Goal: Task Accomplishment & Management: Complete application form

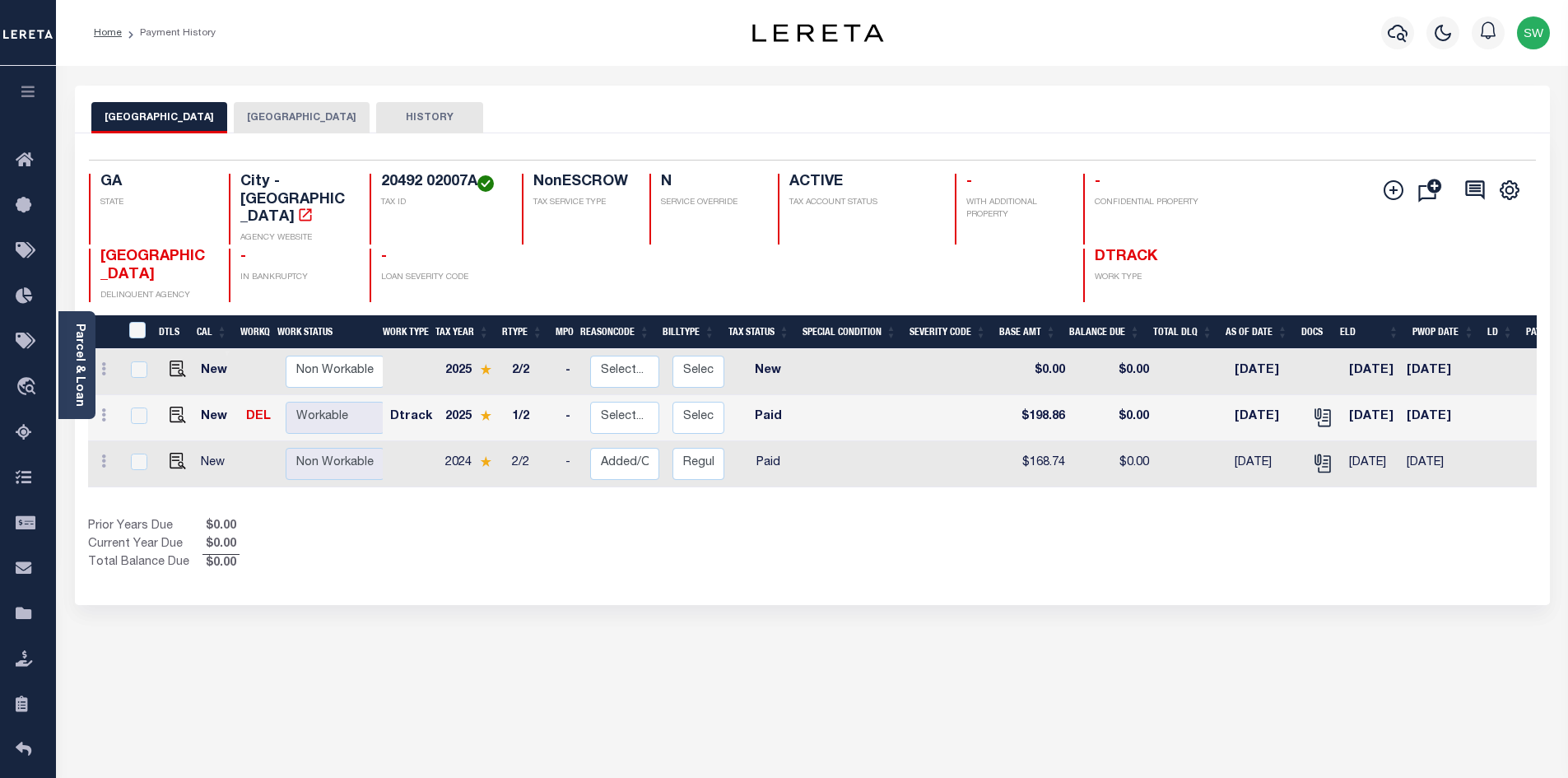
click at [422, 524] on div "Prior Years Due $0.00 Current Year Due $0.00 Total Balance Due $0.00" at bounding box center [450, 545] width 724 height 55
click at [1402, 25] on icon "button" at bounding box center [1398, 33] width 20 height 20
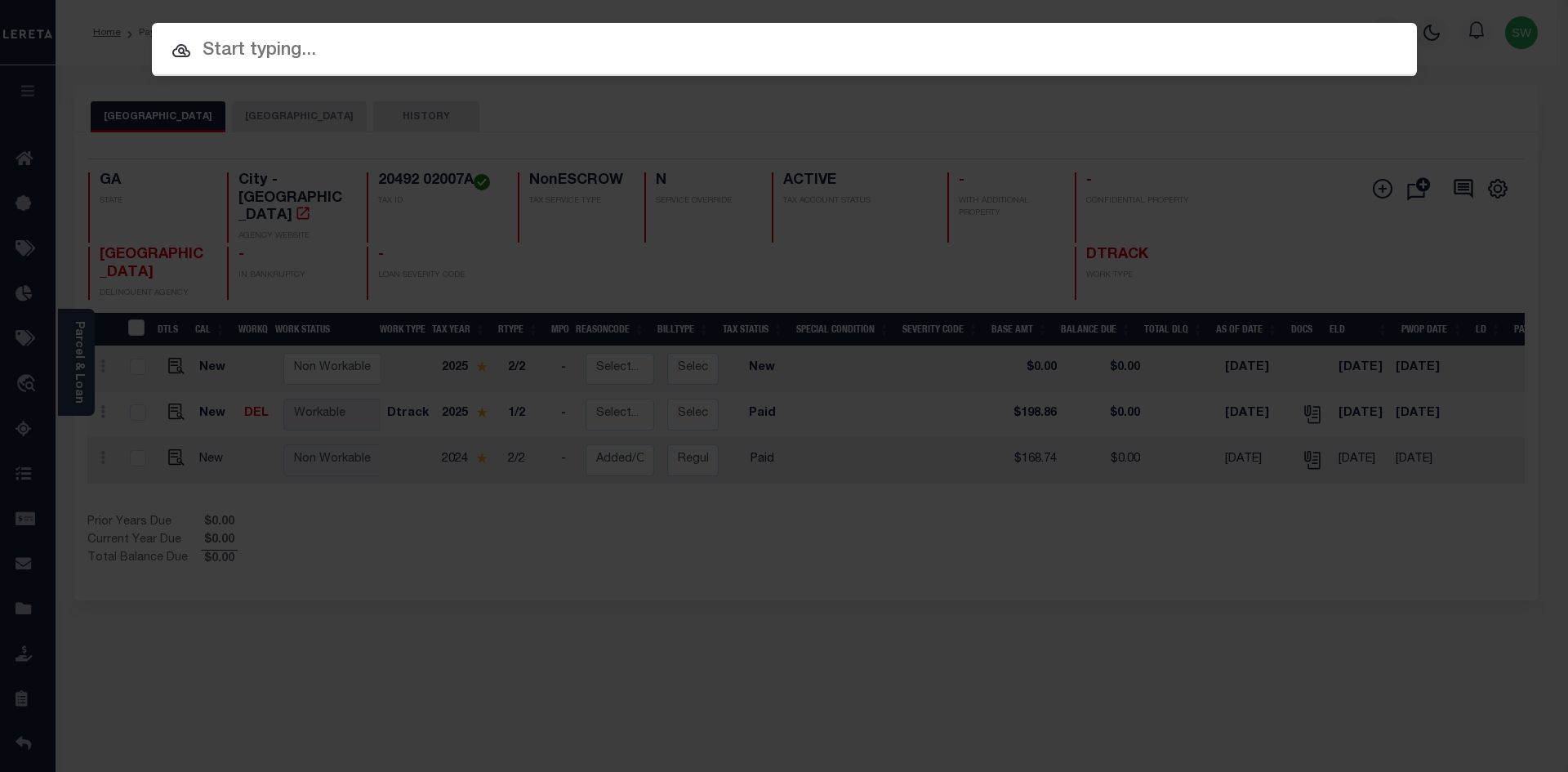
click at [202, 63] on input "text" at bounding box center [784, 51] width 1265 height 28
paste input "'20032 51007"
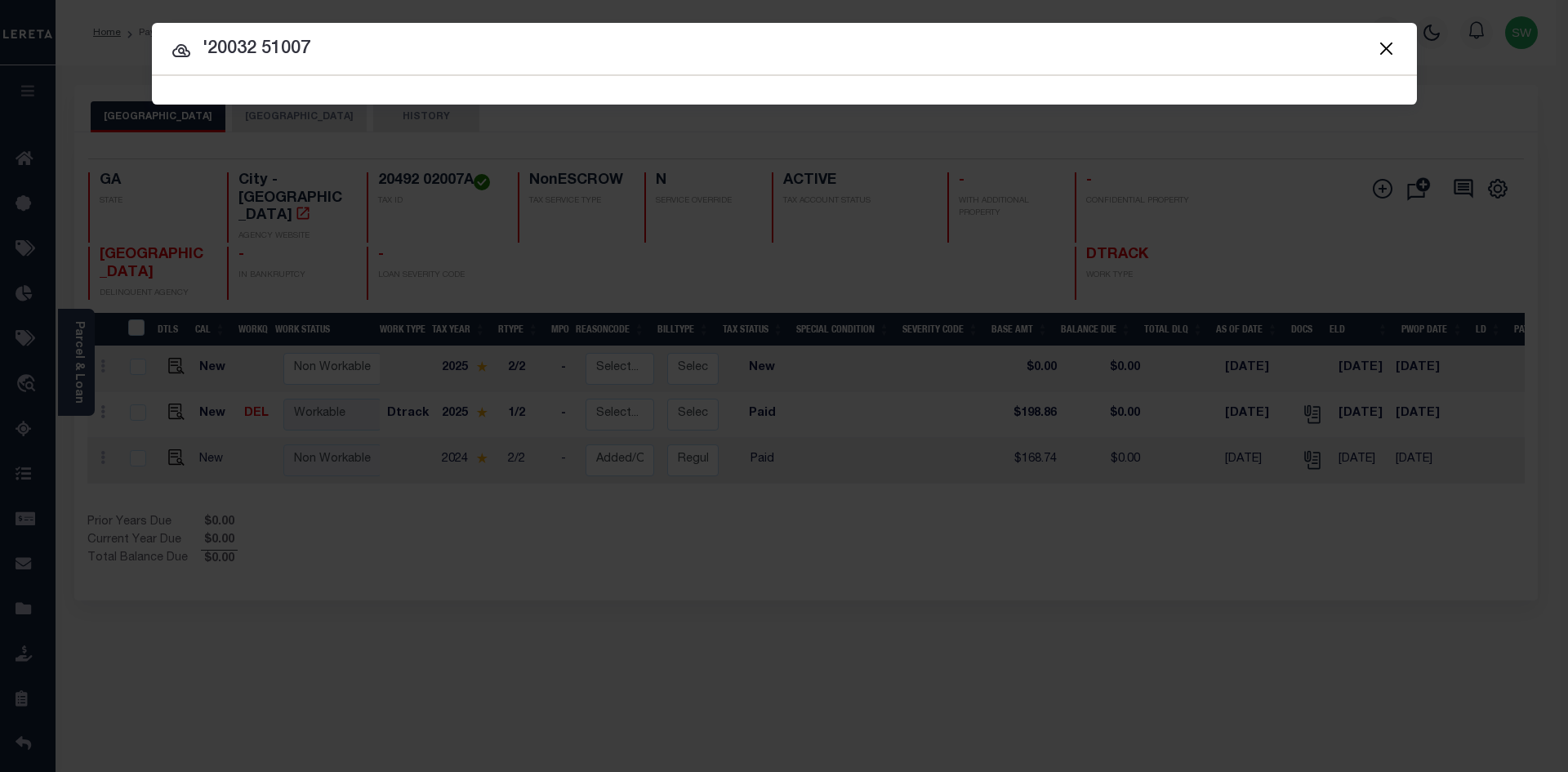
click at [344, 62] on input "'20032 51007" at bounding box center [784, 49] width 1265 height 28
click at [208, 44] on input "'20032 51007" at bounding box center [784, 49] width 1265 height 28
type input "20032 51007"
click at [332, 52] on input "20032 51007" at bounding box center [784, 49] width 1265 height 28
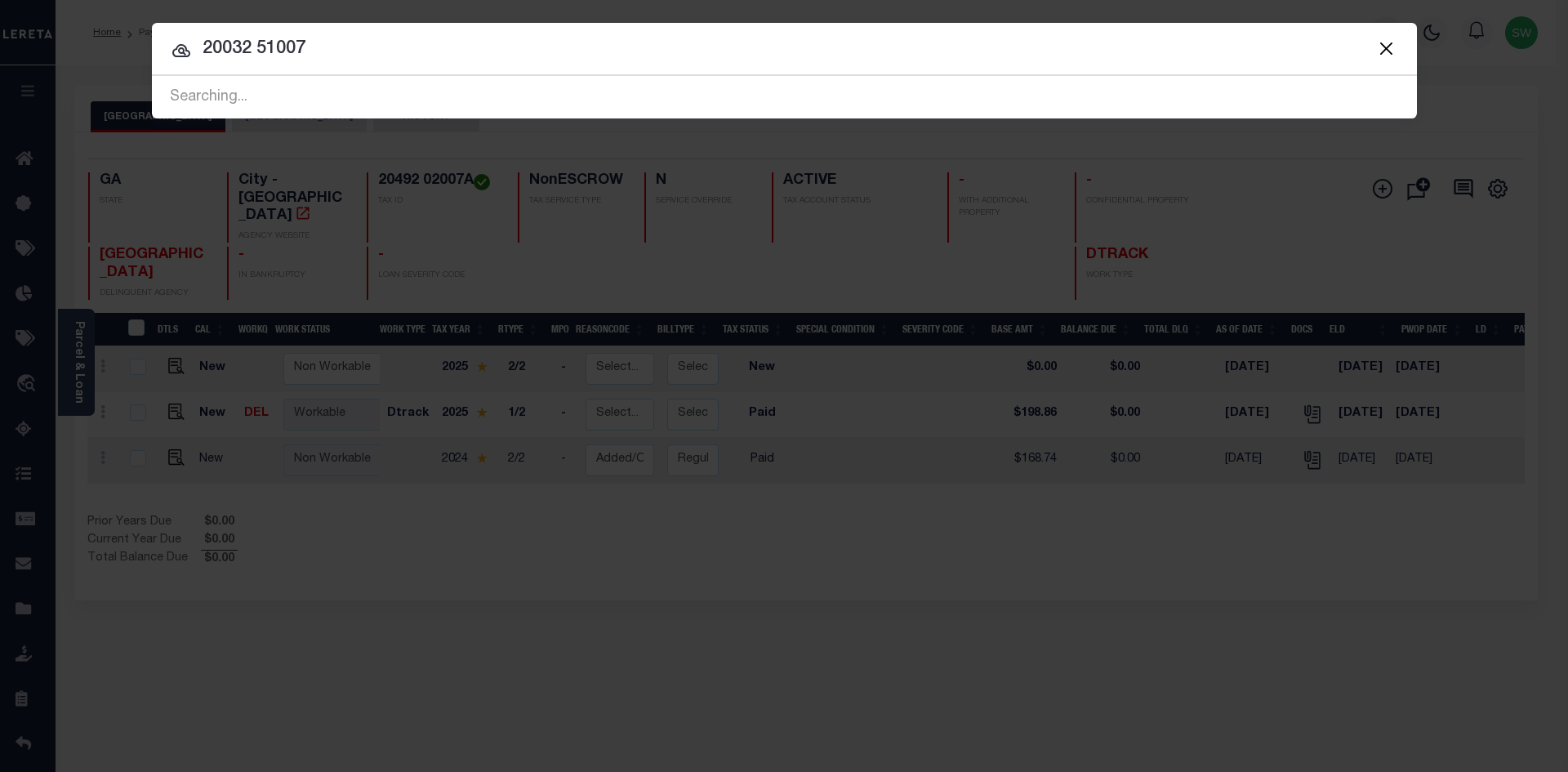
click at [343, 65] on div at bounding box center [784, 48] width 1265 height 53
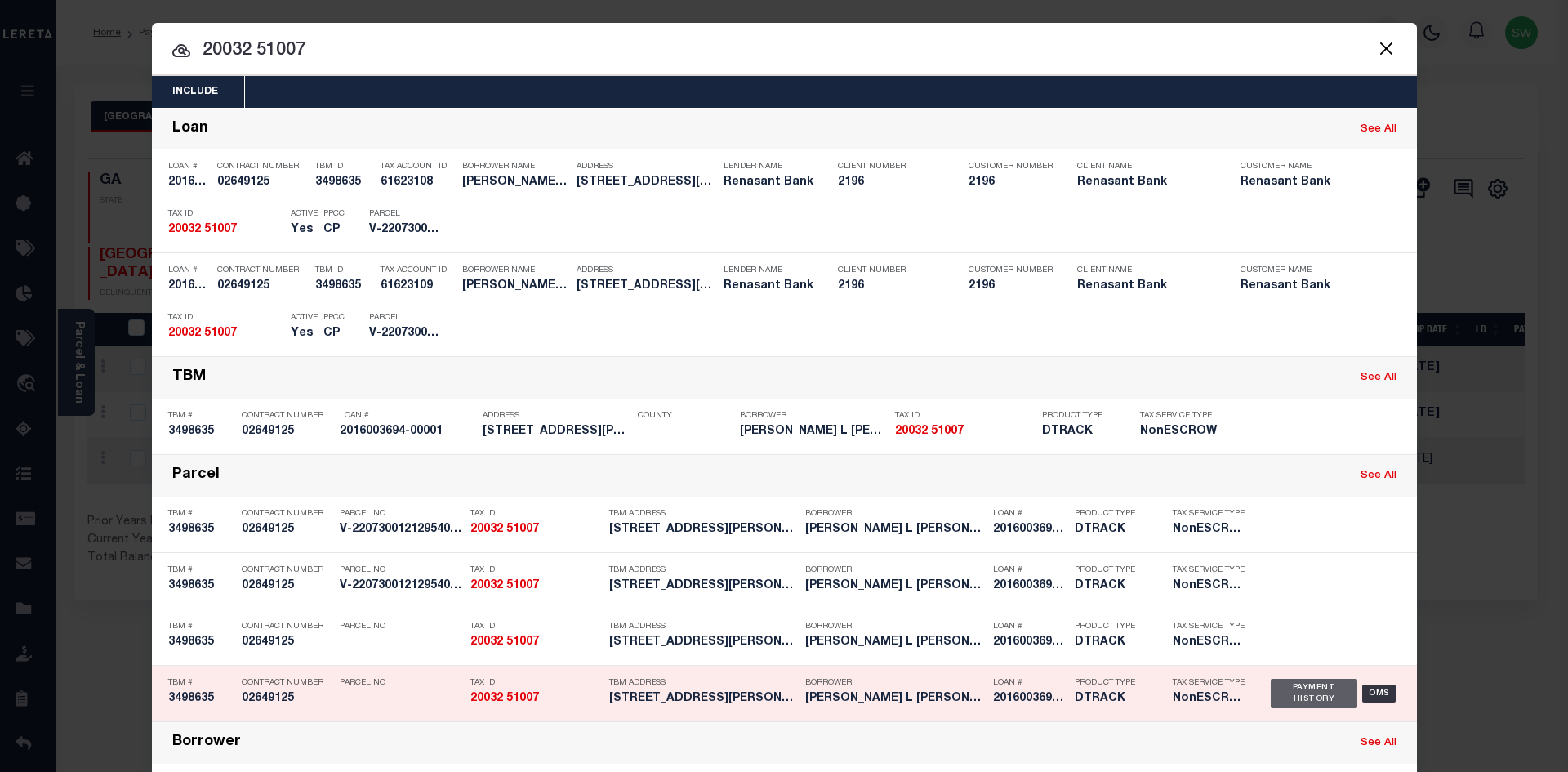
click at [1324, 699] on div "Payment History" at bounding box center [1315, 693] width 88 height 29
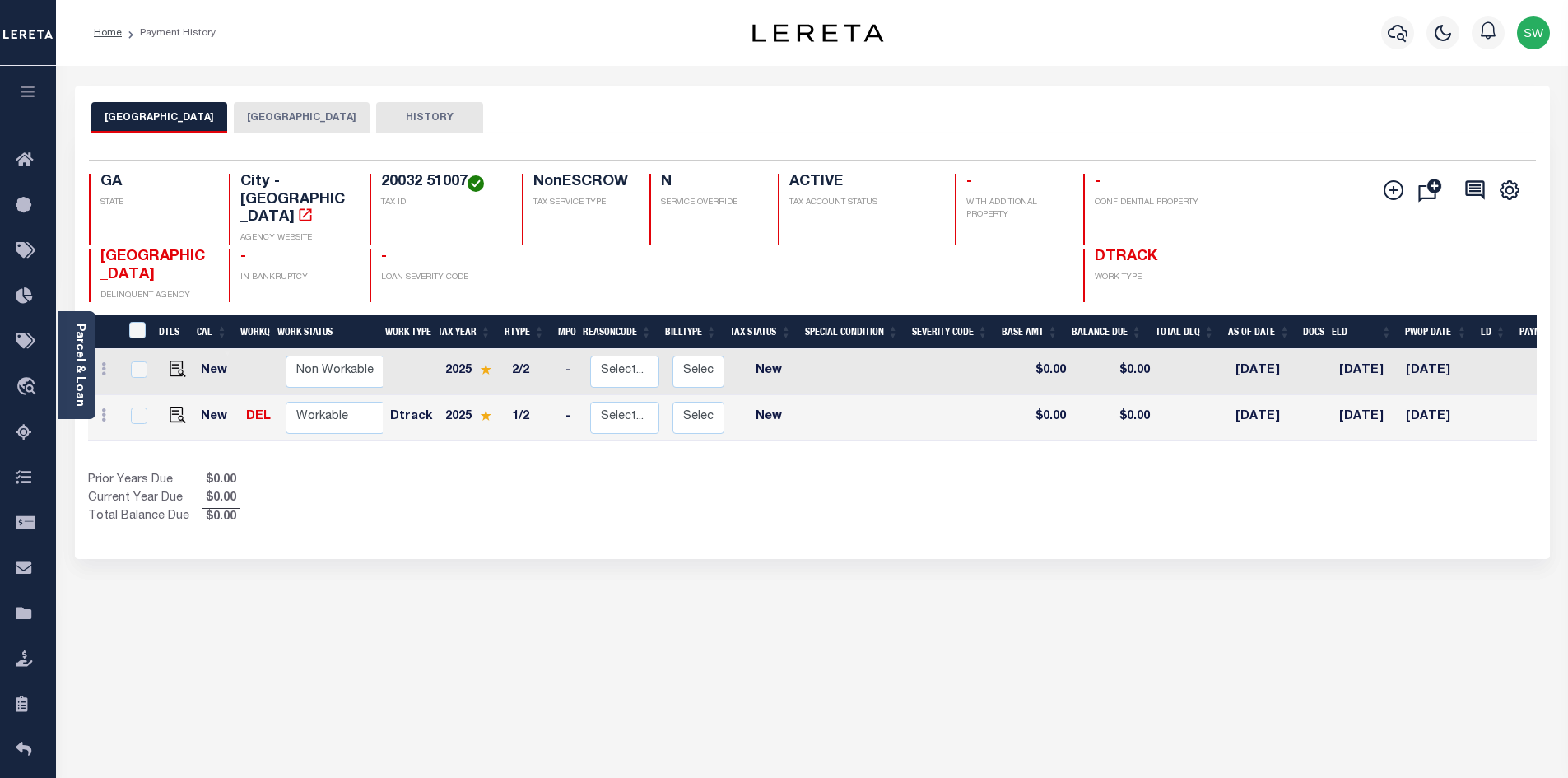
click at [957, 508] on div "Selected 2 Results 1 Items per page 25 50 100 GA STATE City - GA" at bounding box center [812, 346] width 1475 height 426
click at [1399, 191] on icon "" at bounding box center [1393, 191] width 20 height 20
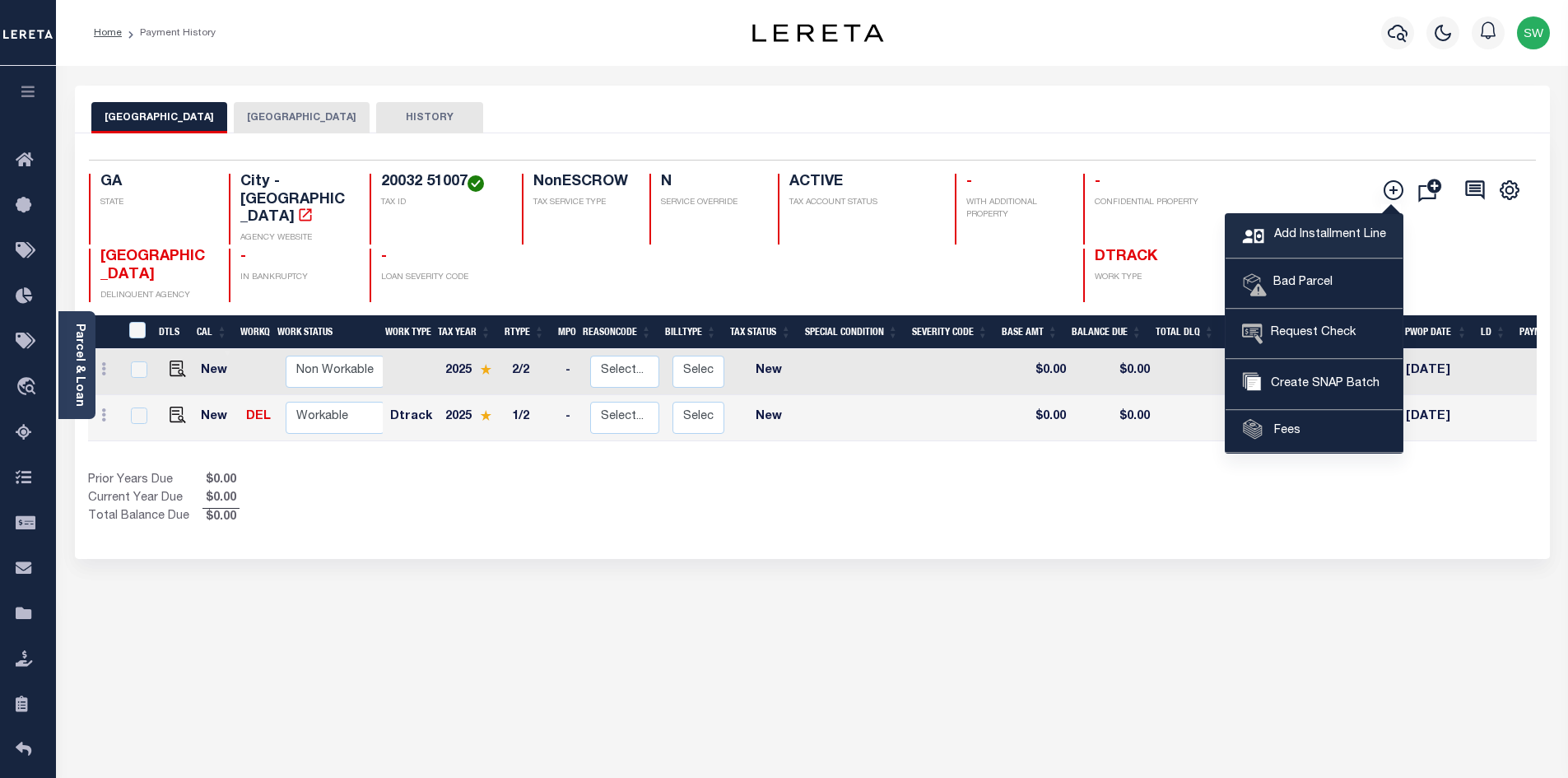
click at [1319, 234] on span "Add Installment Line" at bounding box center [1328, 235] width 116 height 18
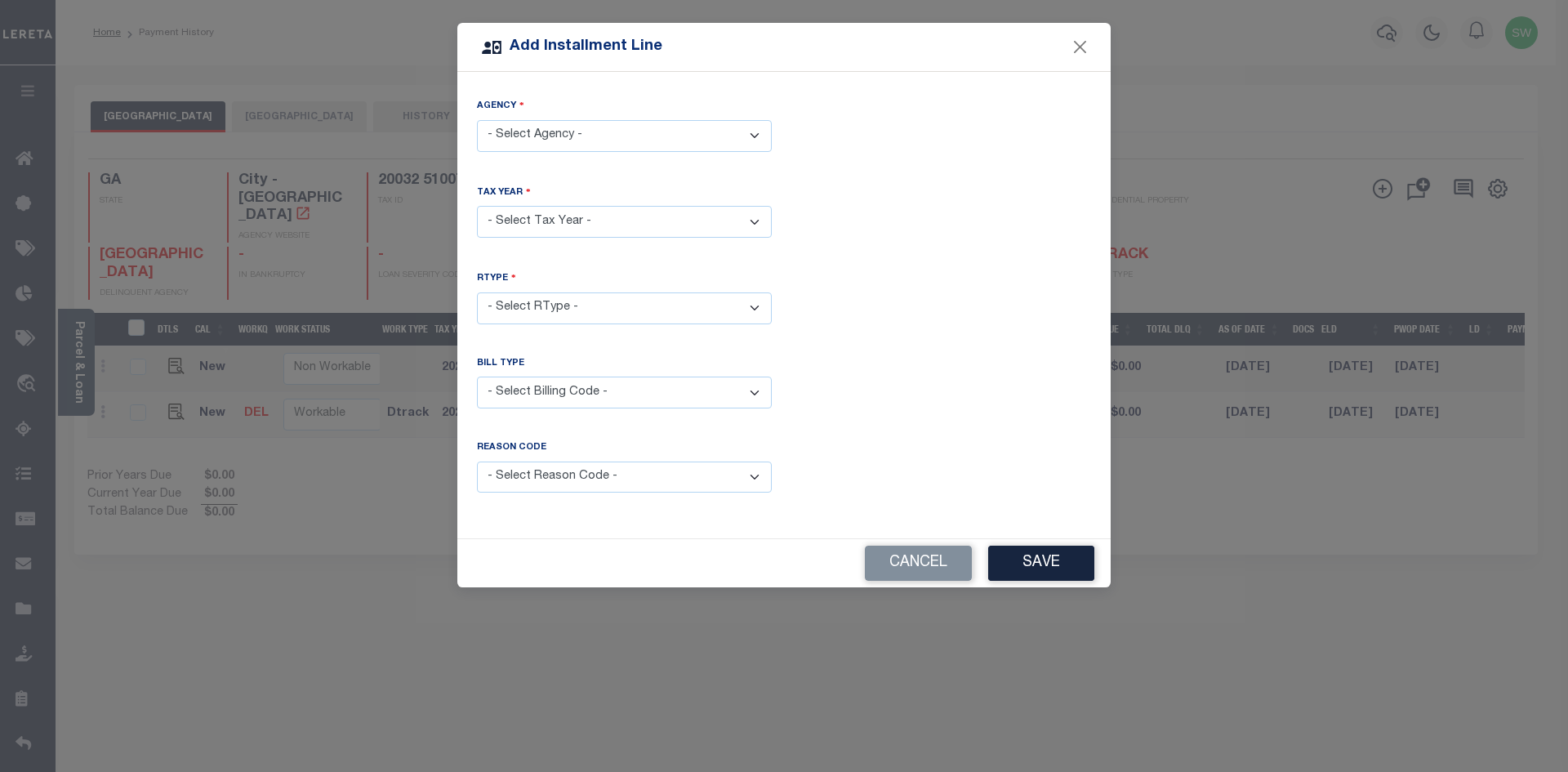
drag, startPoint x: 754, startPoint y: 133, endPoint x: 750, endPoint y: 145, distance: 12.6
click at [750, 134] on select "- Select Agency - CHATHAM COUNTY - County SAVANNAH CITY - City" at bounding box center [624, 136] width 295 height 32
select select "1305104005"
click at [477, 120] on select "- Select Agency - CHATHAM COUNTY - County SAVANNAH CITY - City" at bounding box center [624, 136] width 295 height 32
click at [754, 218] on select "- Select Year - 2005 2006 2007 2008 2009 2010 2011 2012 2013 2014 2015 2016 201…" at bounding box center [624, 222] width 295 height 32
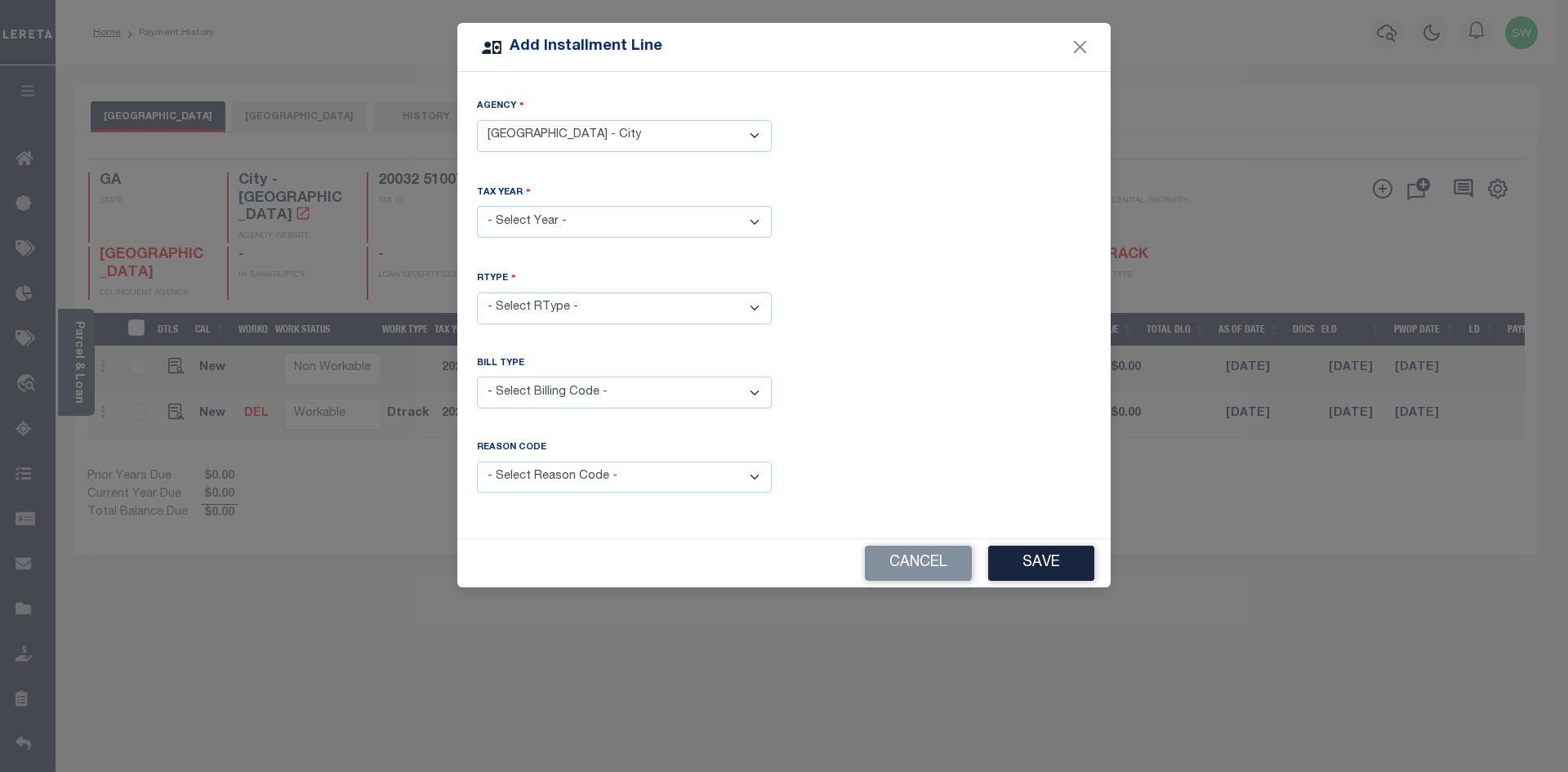
select select "2024"
click at [477, 206] on select "- Select Year - 2005 2006 2007 2008 2009 2010 2011 2012 2013 2014 2015 2016 201…" at bounding box center [624, 222] width 295 height 32
click at [871, 420] on div "Bill Type - Select Billing Code - Regular Delinquent Supplemental Corrected/Adj…" at bounding box center [784, 395] width 639 height 78
click at [751, 299] on select "- Select RType - 1/2 2/2" at bounding box center [624, 308] width 295 height 32
select select "1"
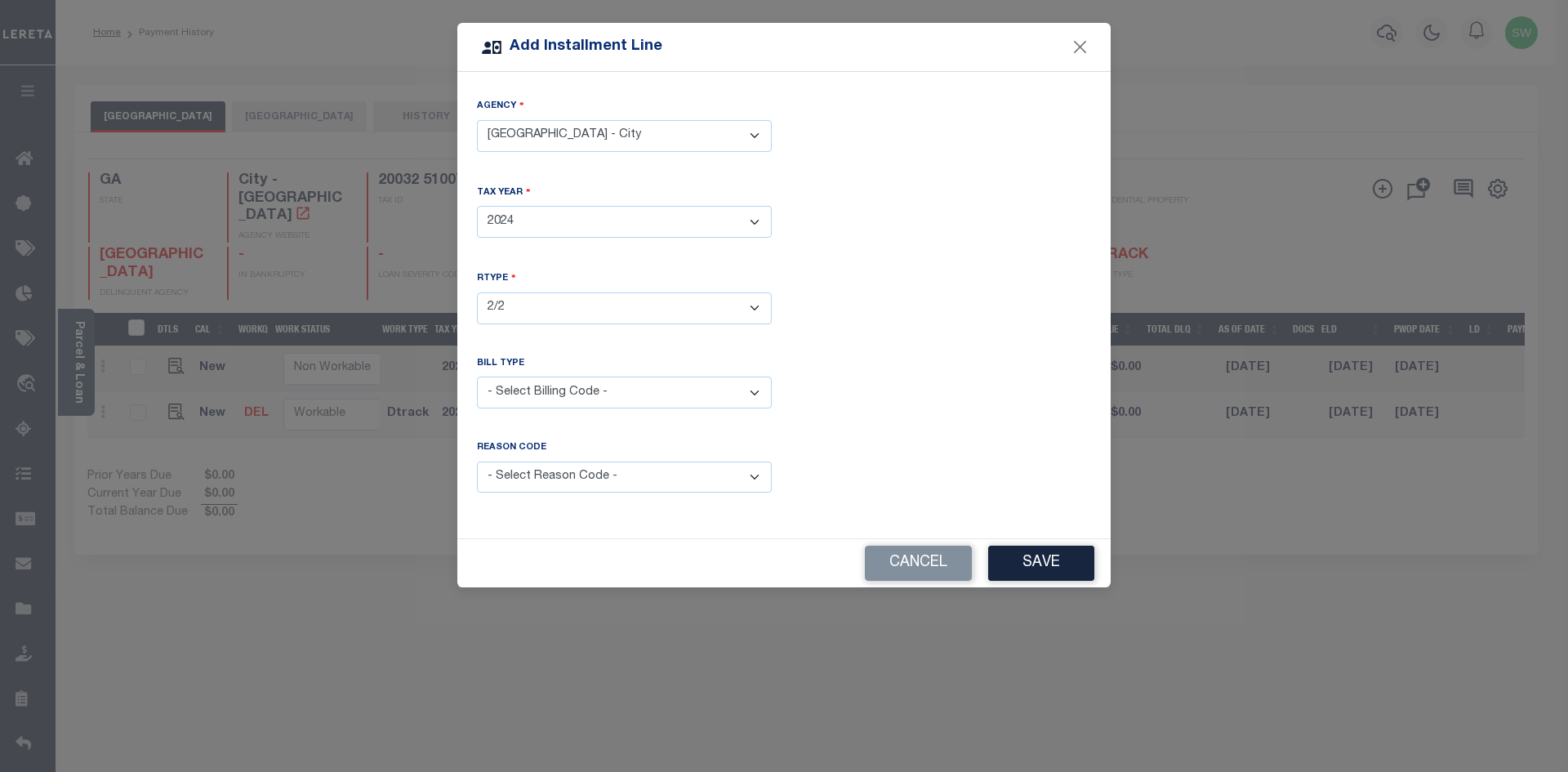
click at [477, 293] on select "- Select RType - 1/2 2/2" at bounding box center [624, 308] width 295 height 32
click at [826, 350] on div "Agency - Select Agency - CHATHAM COUNTY - County SAVANNAH CITY - City Tax Year …" at bounding box center [784, 304] width 654 height 466
click at [752, 388] on select "- Select Billing Code - Regular Delinquent Supplemental Corrected/Adjusted Bill…" at bounding box center [624, 393] width 295 height 32
select select "1"
click at [477, 377] on select "- Select Billing Code - Regular Delinquent Supplemental Corrected/Adjusted Bill…" at bounding box center [624, 393] width 295 height 32
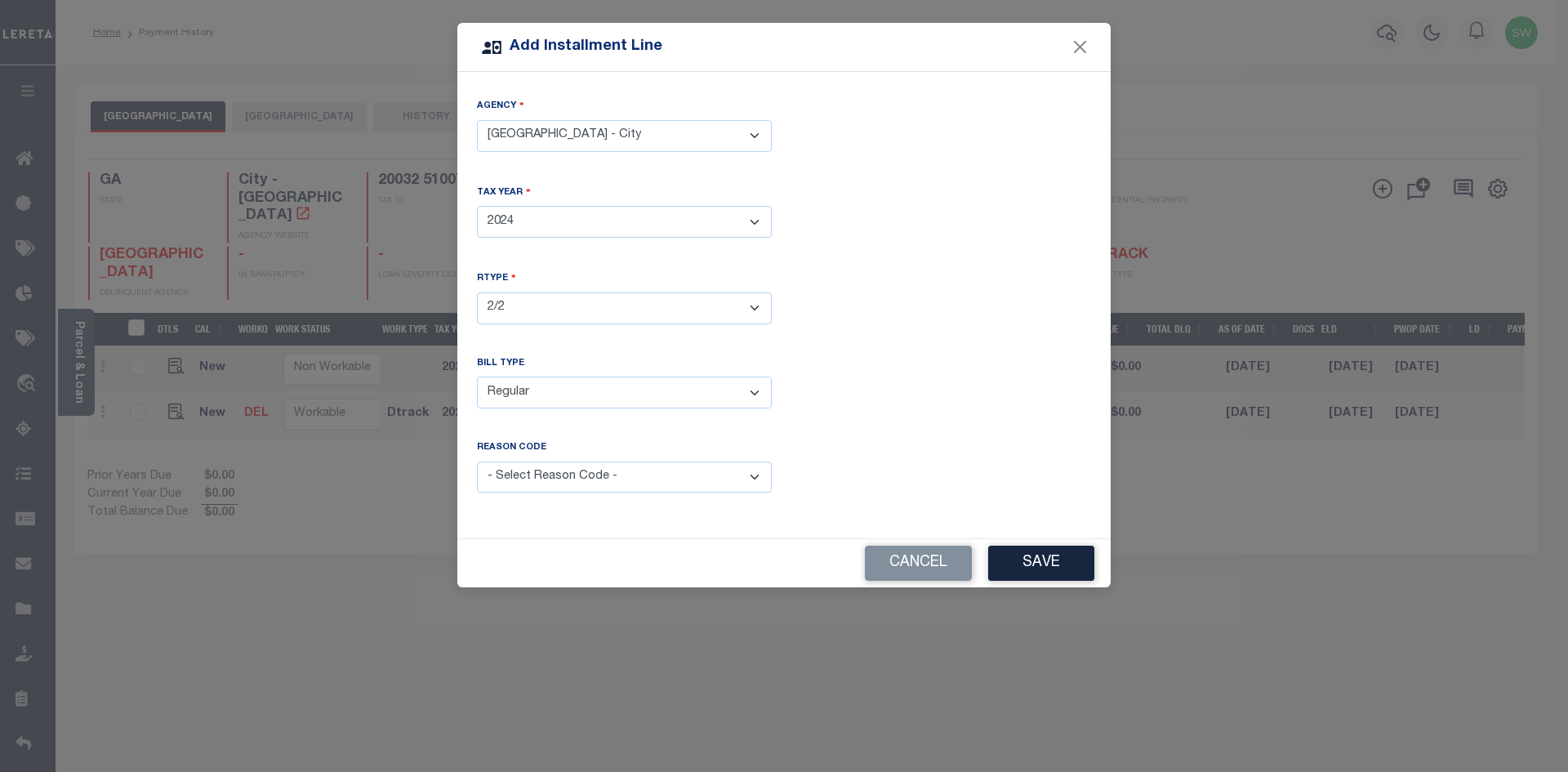
click at [992, 385] on div "Bill Type - Select Billing Code - Regular Delinquent Supplemental Corrected/Adj…" at bounding box center [784, 395] width 639 height 78
drag, startPoint x: 756, startPoint y: 470, endPoint x: 749, endPoint y: 483, distance: 14.8
click at [755, 470] on select "- Select Reason Code - Payment Reversal Taxable Value Change Assessment Change …" at bounding box center [624, 478] width 295 height 32
select select "8"
click at [477, 462] on select "- Select Reason Code - Payment Reversal Taxable Value Change Assessment Change …" at bounding box center [624, 478] width 295 height 32
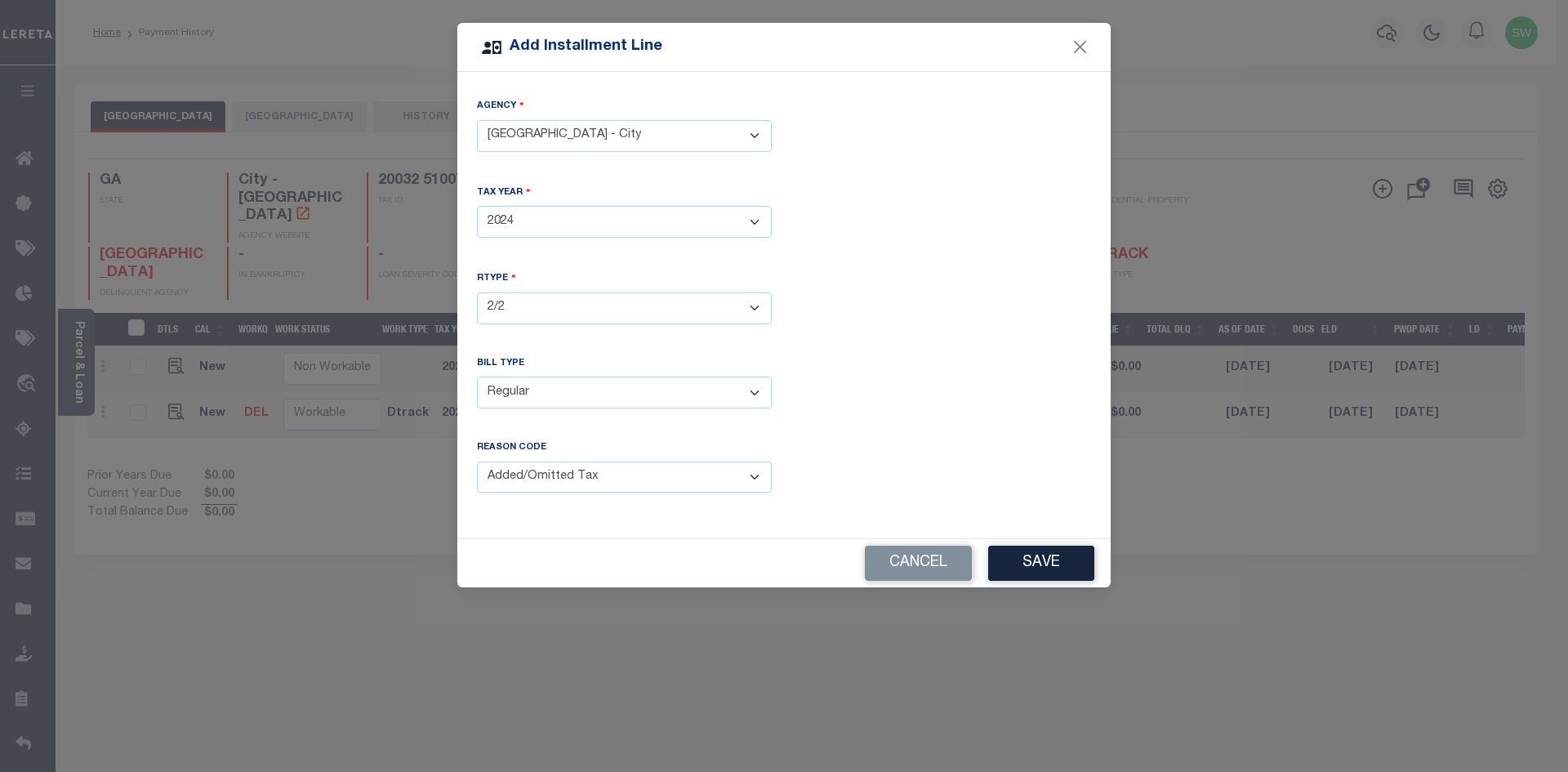
drag, startPoint x: 887, startPoint y: 449, endPoint x: 973, endPoint y: 470, distance: 88.5
click at [888, 449] on div "Reason Code is required" at bounding box center [944, 476] width 319 height 71
drag, startPoint x: 1060, startPoint y: 571, endPoint x: 1065, endPoint y: 556, distance: 15.8
click at [1055, 569] on button "Save" at bounding box center [1041, 564] width 106 height 35
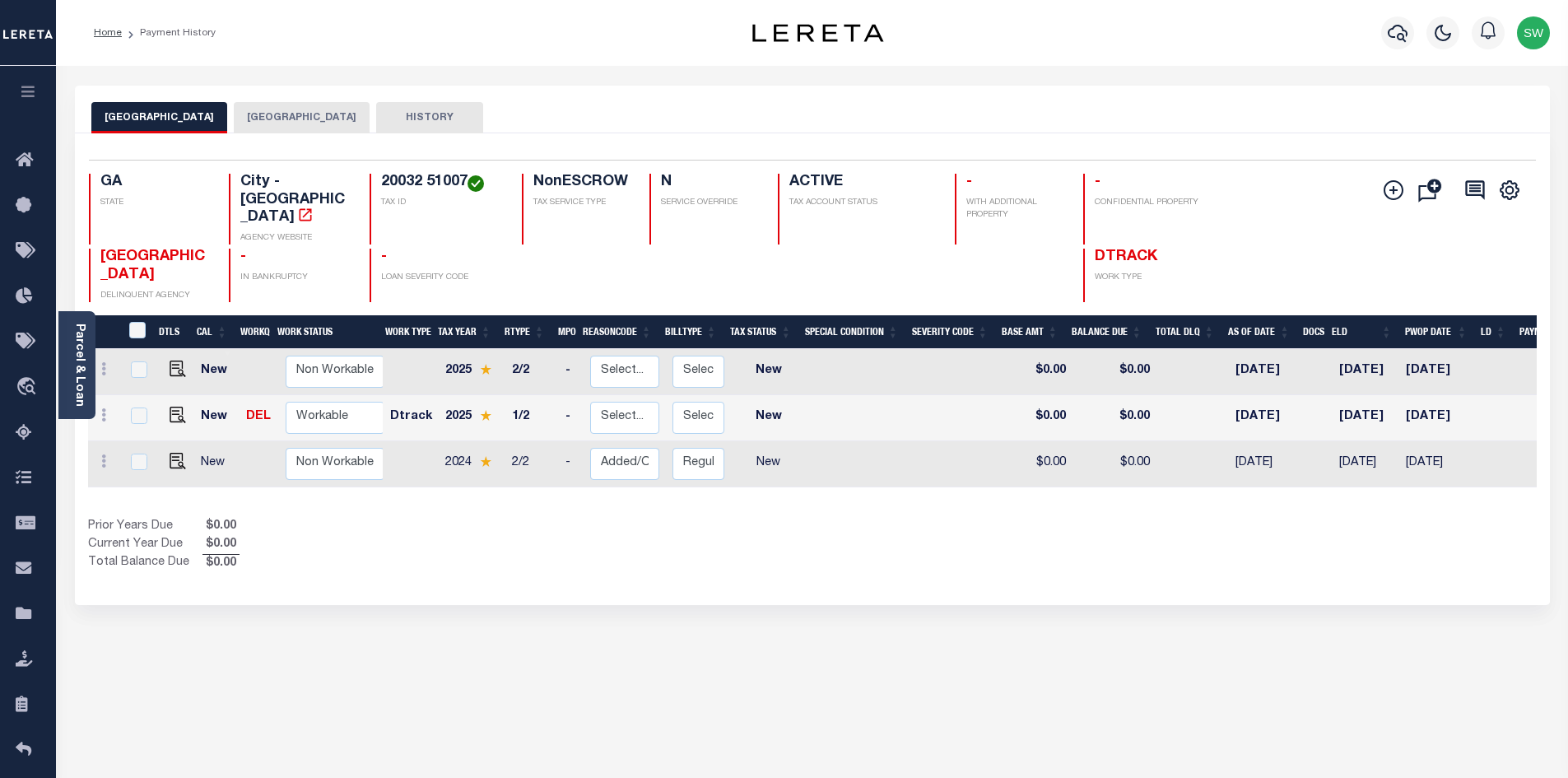
drag, startPoint x: 726, startPoint y: 544, endPoint x: 821, endPoint y: 455, distance: 130.2
click at [726, 536] on div "Prior Years Due $0.00 Current Year Due $0.00 Total Balance Due $0.00" at bounding box center [450, 545] width 724 height 55
click at [181, 453] on img at bounding box center [178, 461] width 17 height 17
checkbox input "true"
